Goal: Task Accomplishment & Management: Manage account settings

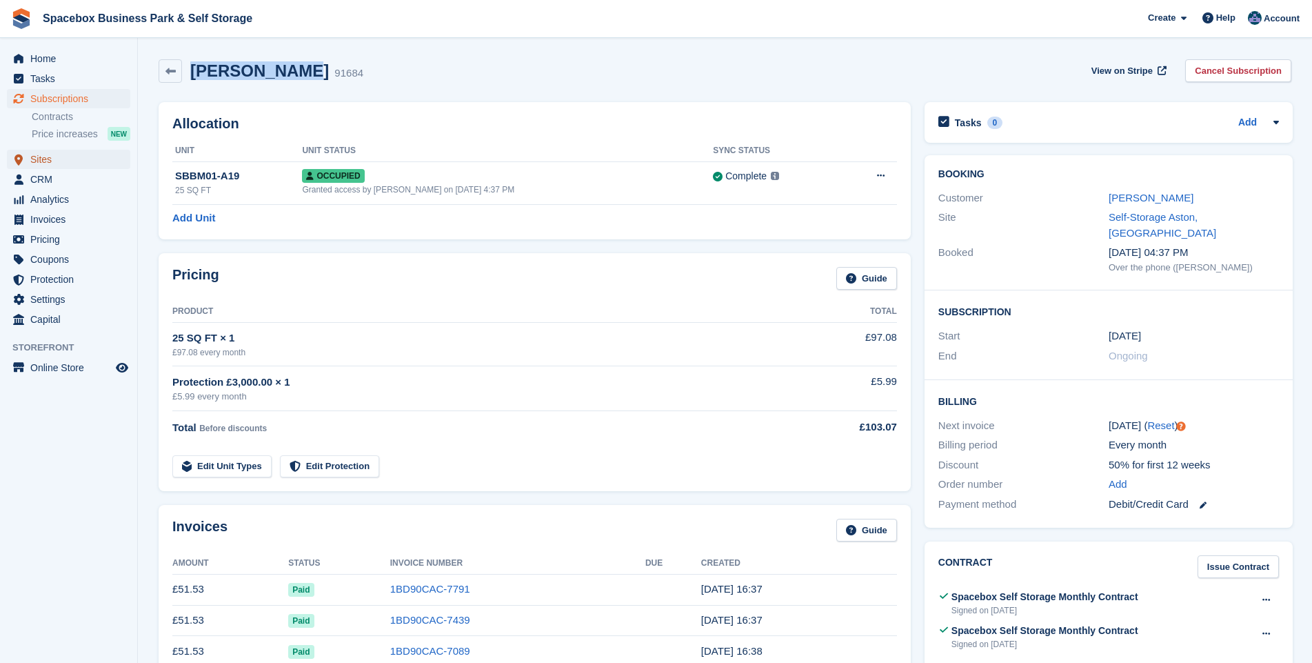
click at [46, 159] on span "Sites" at bounding box center [71, 159] width 83 height 19
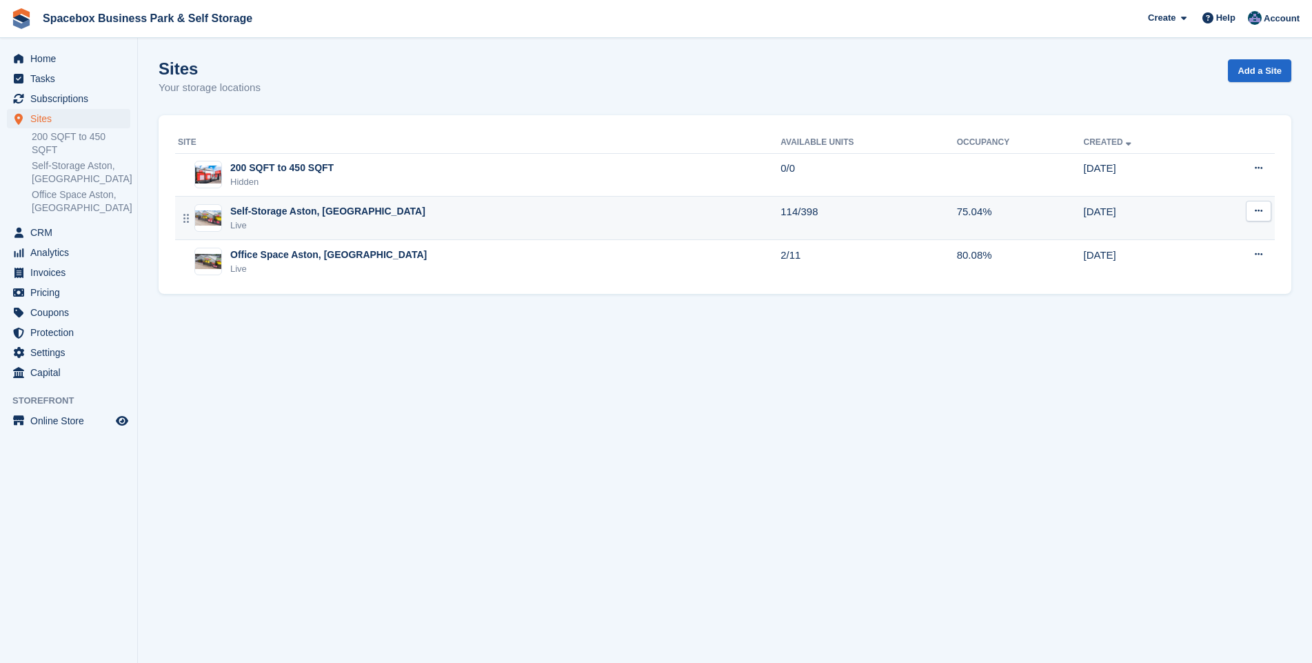
click at [274, 214] on div "Self-Storage Aston, [GEOGRAPHIC_DATA]" at bounding box center [327, 211] width 195 height 14
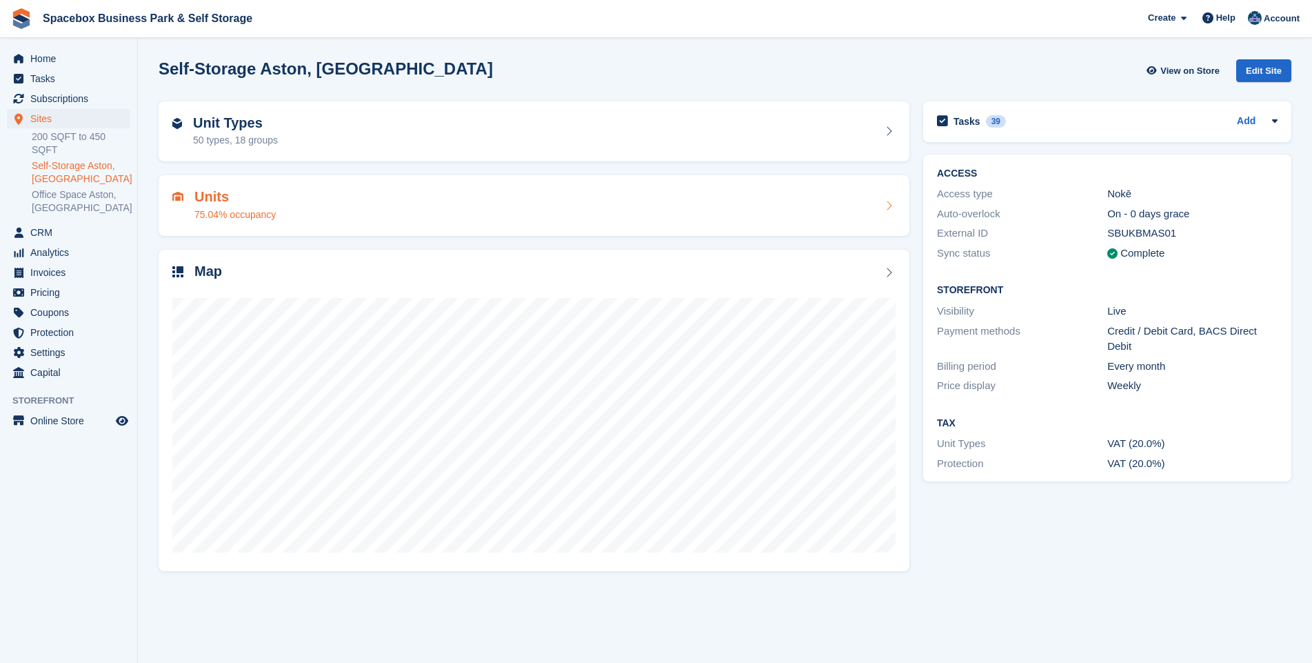
click at [226, 212] on div "75.04% occupancy" at bounding box center [234, 215] width 81 height 14
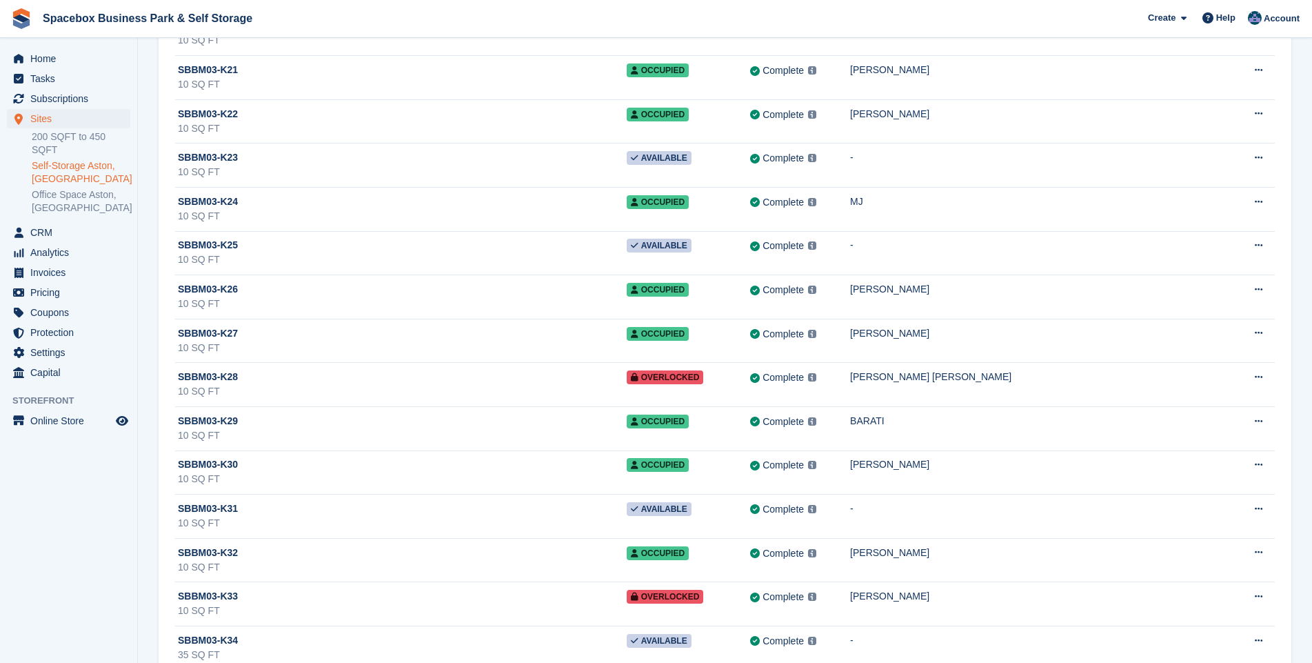
scroll to position [13022, 0]
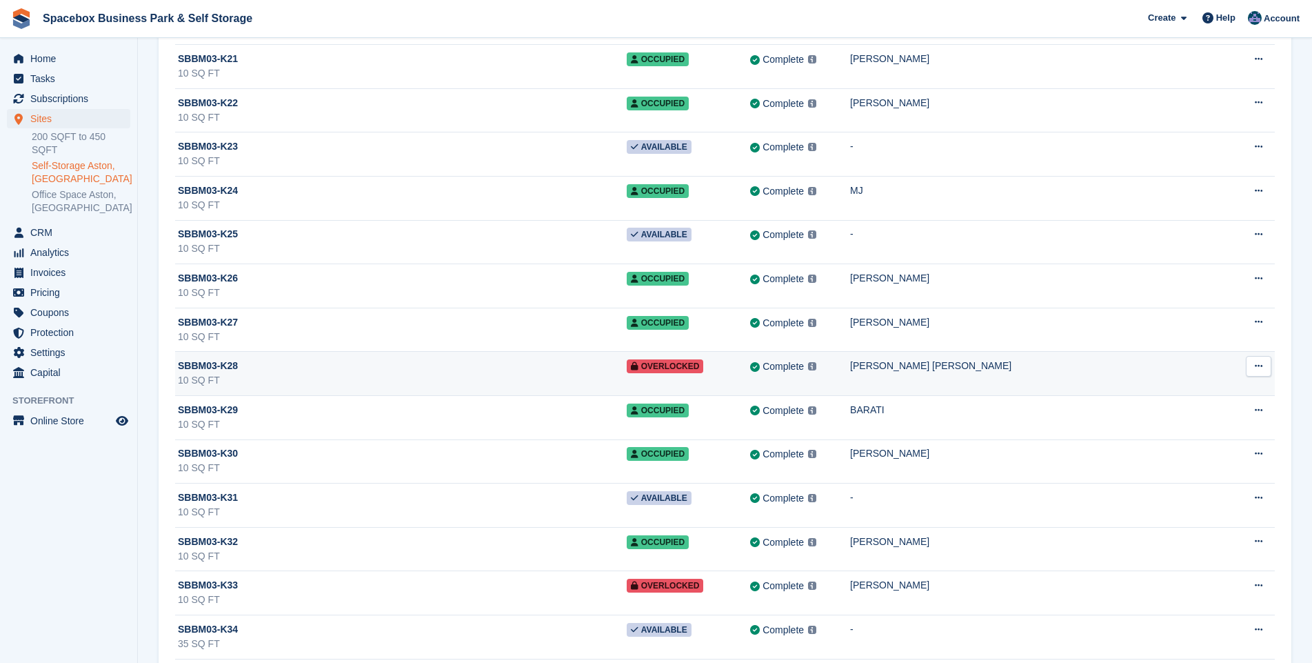
click at [443, 375] on div "10 SQ FT" at bounding box center [402, 380] width 449 height 14
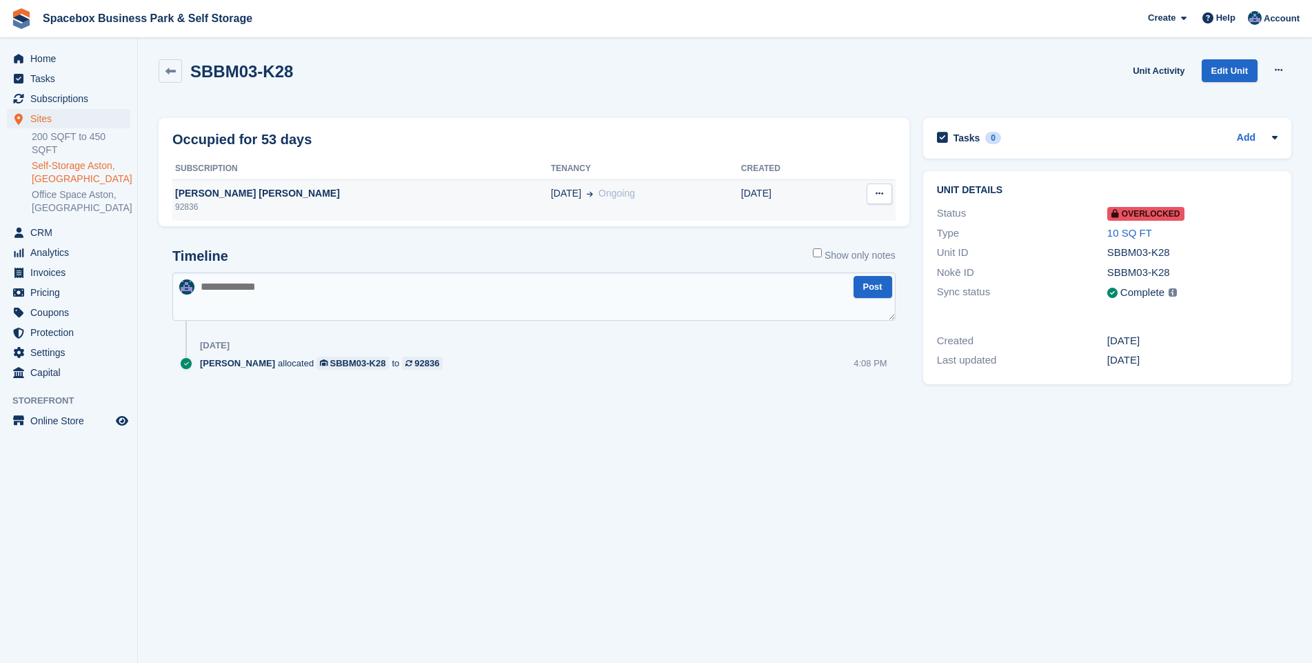
click at [252, 203] on div "92836" at bounding box center [361, 207] width 379 height 12
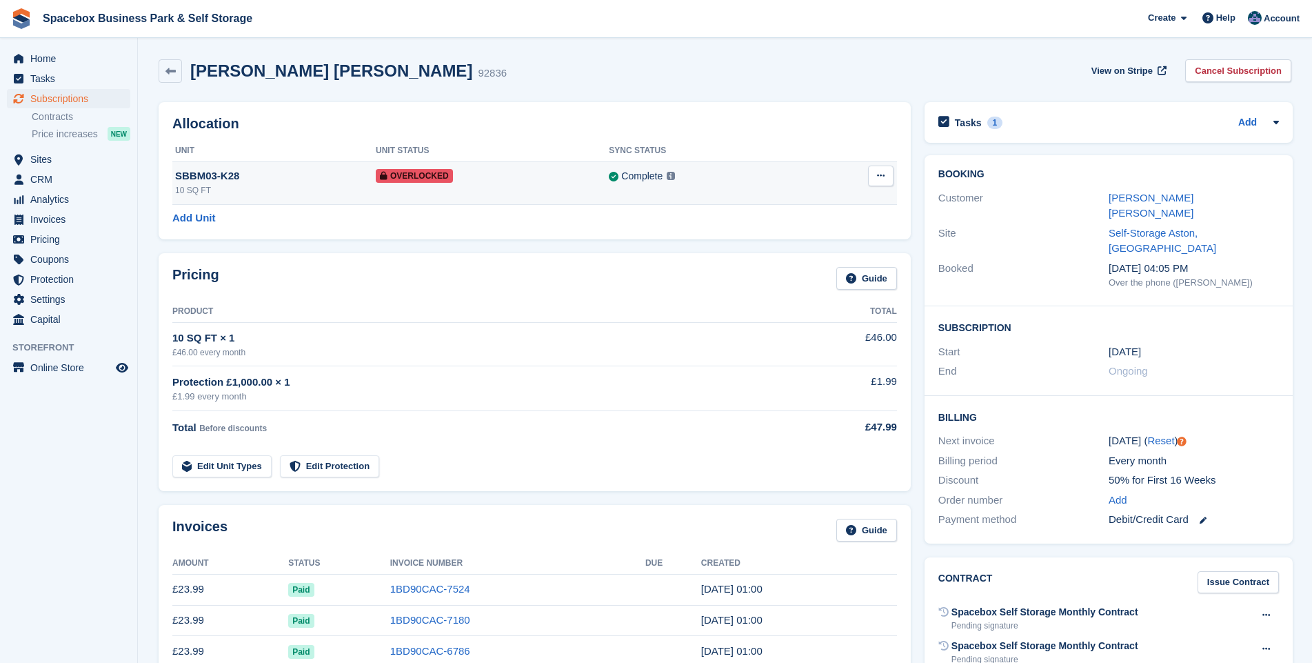
click at [877, 177] on icon at bounding box center [881, 175] width 8 height 9
click at [814, 203] on p "Remove Overlock" at bounding box center [827, 203] width 120 height 18
